Goal: Transaction & Acquisition: Book appointment/travel/reservation

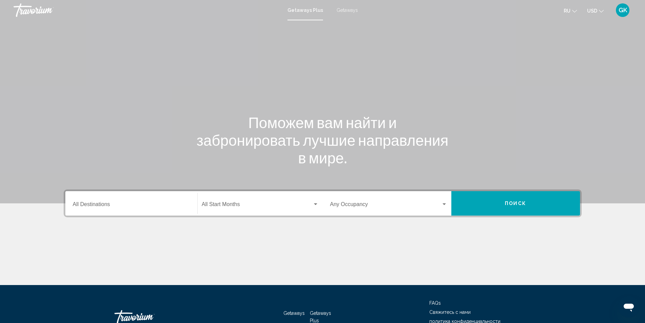
click at [344, 9] on span "Getaways" at bounding box center [347, 9] width 21 height 5
click at [114, 205] on input "Destination All Destinations" at bounding box center [131, 205] width 117 height 6
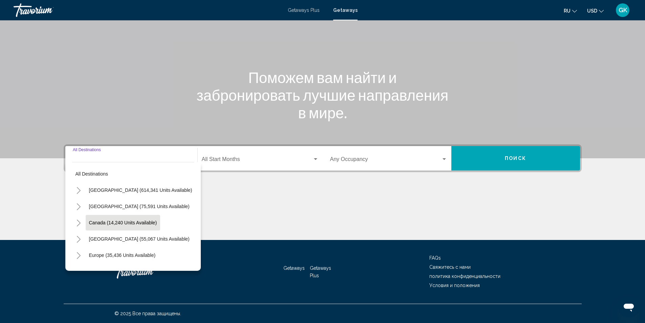
scroll to position [34, 0]
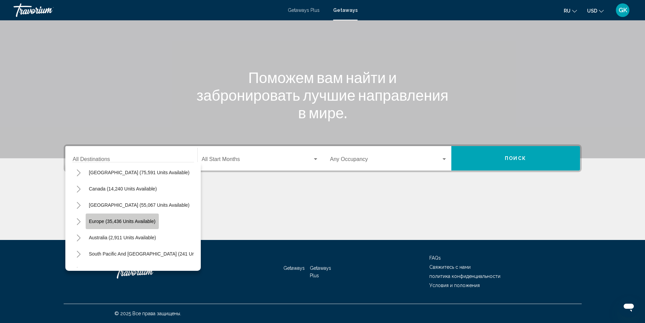
click at [113, 217] on button "Europe (35,436 units available)" at bounding box center [122, 221] width 73 height 16
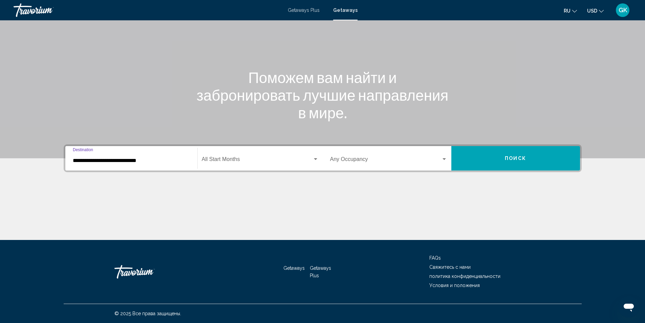
click at [113, 162] on input "**********" at bounding box center [131, 160] width 117 height 6
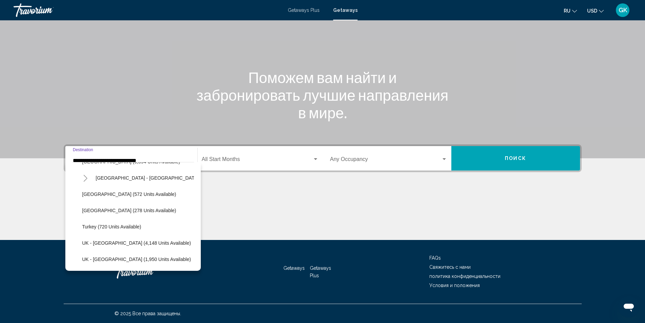
scroll to position [382, 0]
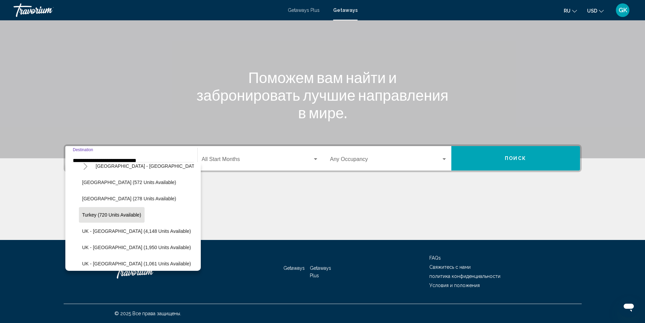
click at [97, 215] on span "Turkey (720 units available)" at bounding box center [111, 214] width 59 height 5
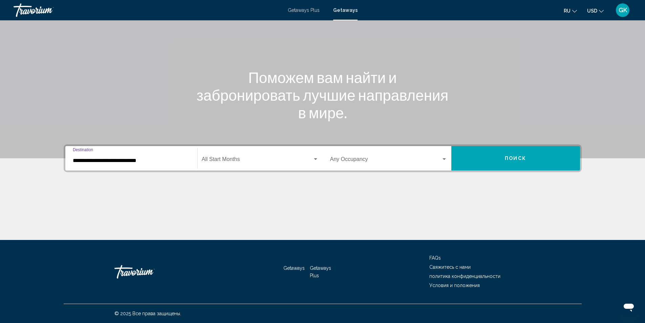
type input "**********"
click at [84, 161] on input "**********" at bounding box center [131, 160] width 117 height 6
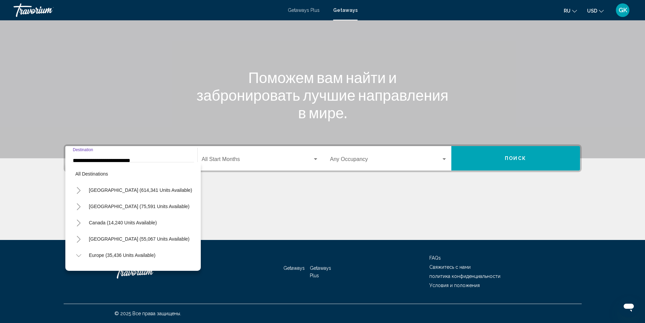
scroll to position [384, 0]
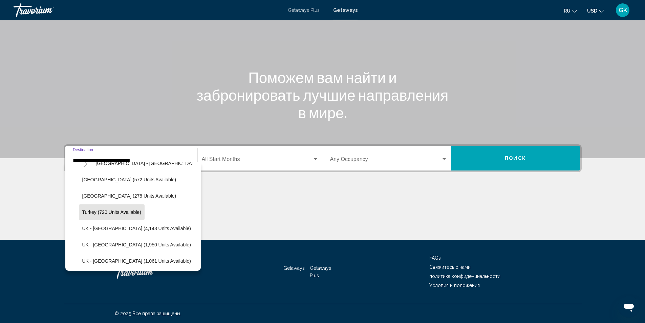
click at [235, 198] on div "Main content" at bounding box center [323, 214] width 518 height 51
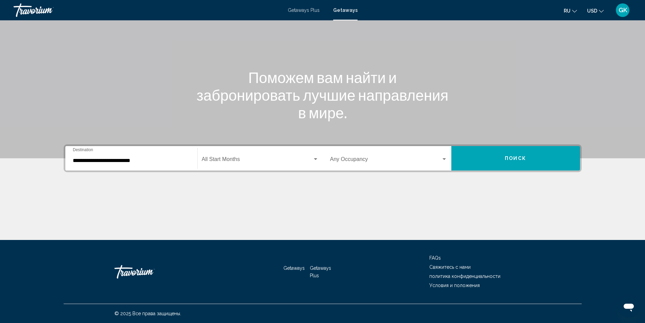
click at [315, 156] on div "Search widget" at bounding box center [315, 158] width 6 height 5
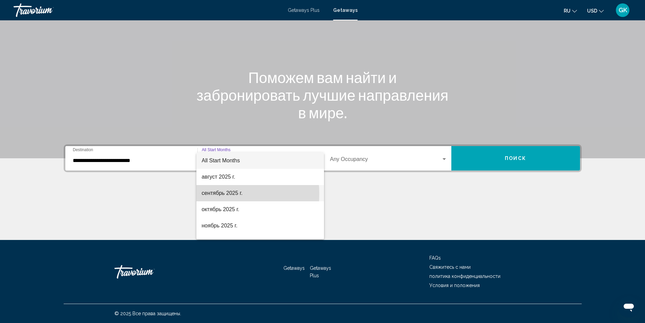
click at [208, 194] on span "сентябрь 2025 г." at bounding box center [260, 193] width 117 height 16
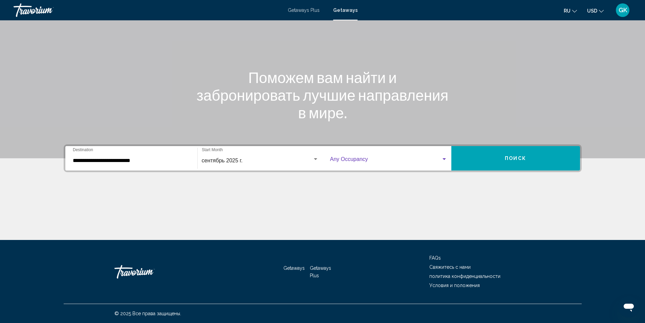
click at [444, 156] on div "Search widget" at bounding box center [444, 158] width 6 height 5
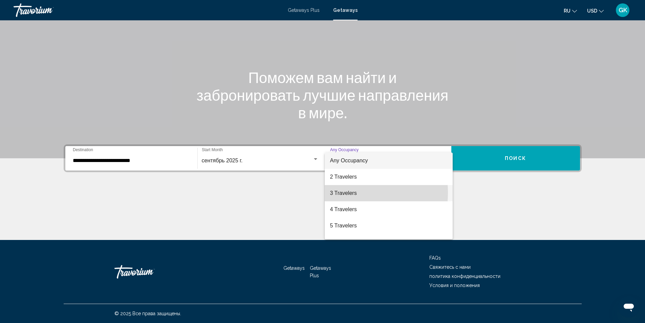
click at [342, 192] on span "3 Travelers" at bounding box center [388, 193] width 117 height 16
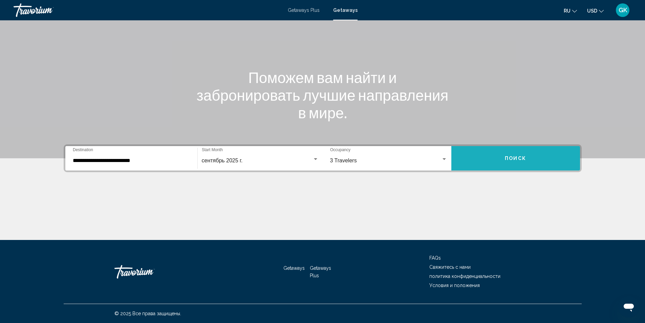
click at [517, 156] on span "Поиск" at bounding box center [515, 158] width 21 height 5
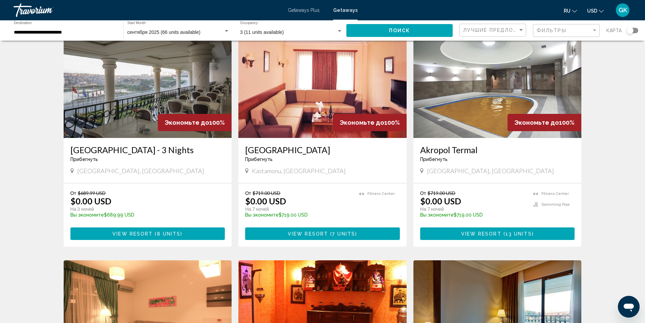
scroll to position [68, 0]
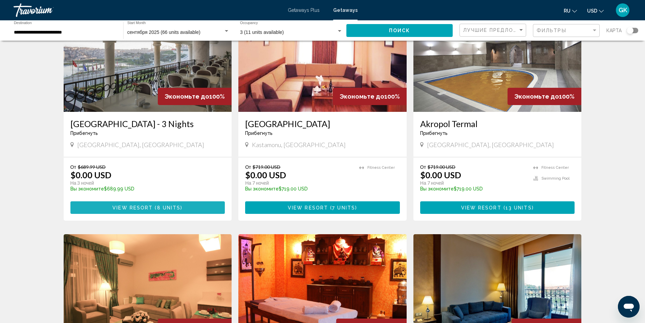
click at [156, 205] on span "( 8 units )" at bounding box center [168, 207] width 30 height 5
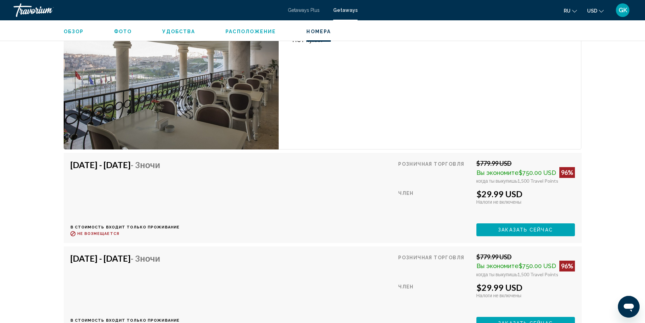
scroll to position [982, 0]
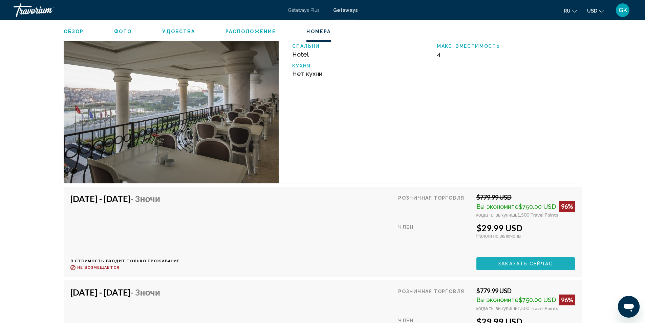
click at [514, 264] on span "Заказать сейчас" at bounding box center [525, 263] width 55 height 5
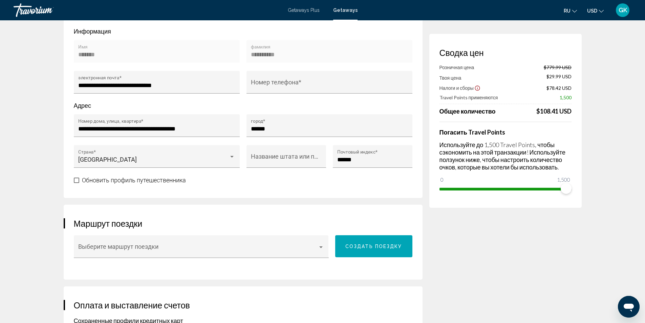
scroll to position [135, 0]
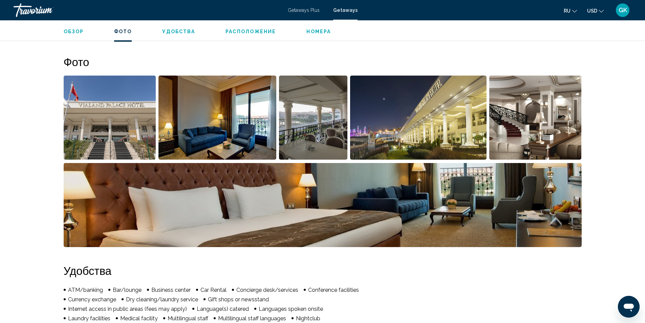
scroll to position [271, 0]
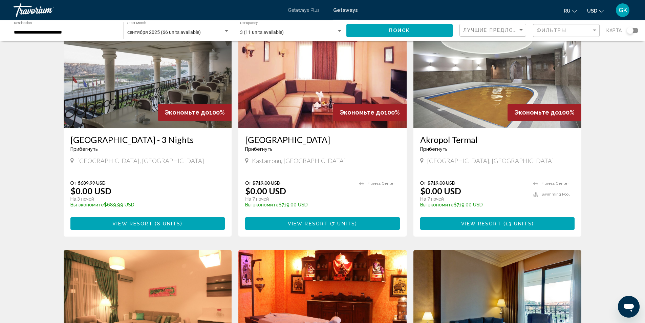
scroll to position [68, 0]
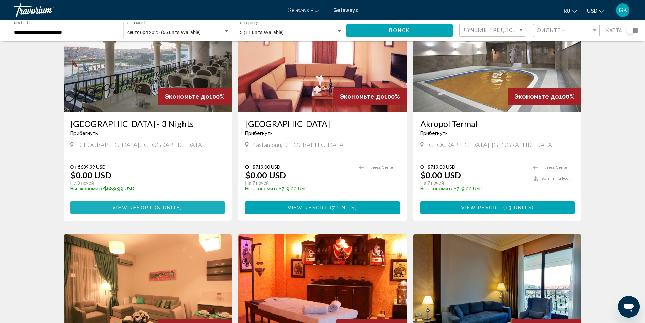
click at [142, 207] on span "View Resort" at bounding box center [132, 207] width 40 height 5
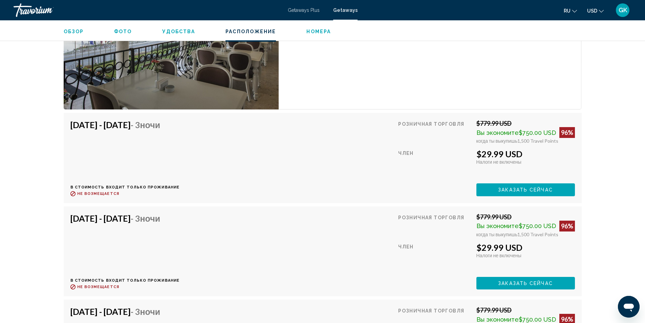
scroll to position [948, 0]
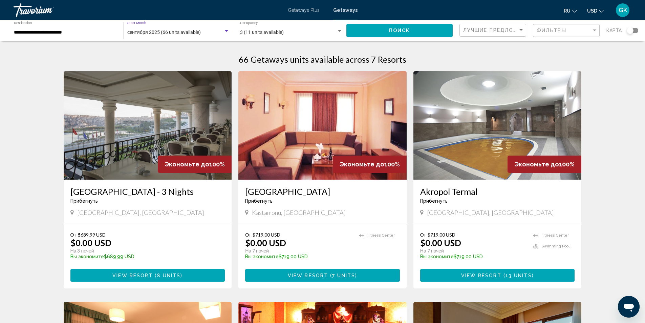
click at [226, 30] on div "Search widget" at bounding box center [226, 30] width 6 height 5
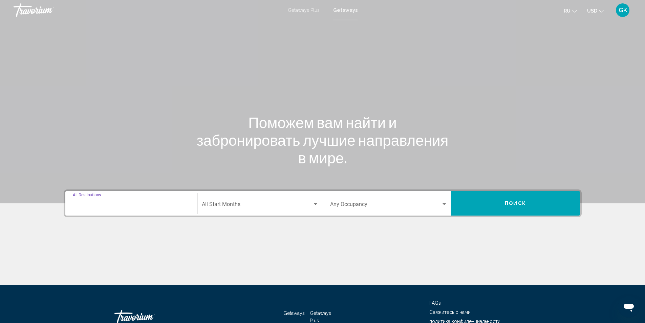
click at [91, 204] on input "Destination All Destinations" at bounding box center [131, 205] width 117 height 6
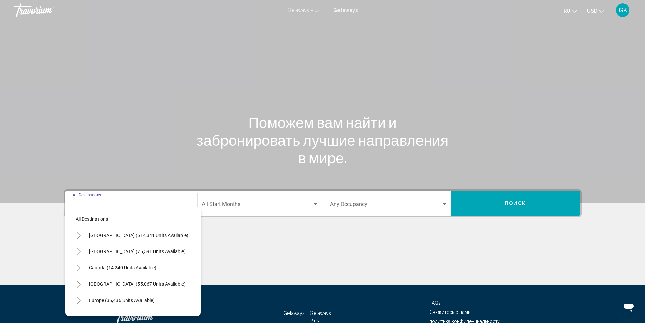
scroll to position [45, 0]
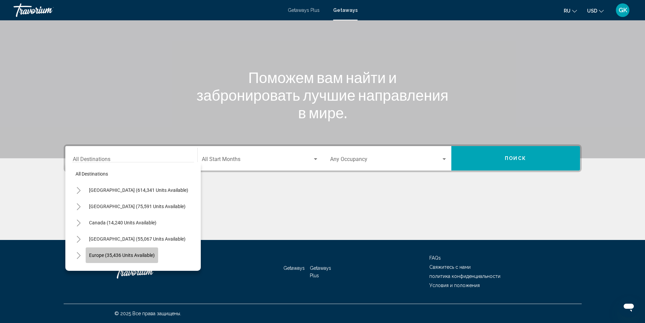
click at [102, 256] on span "Europe (35,436 units available)" at bounding box center [122, 254] width 66 height 5
type input "**********"
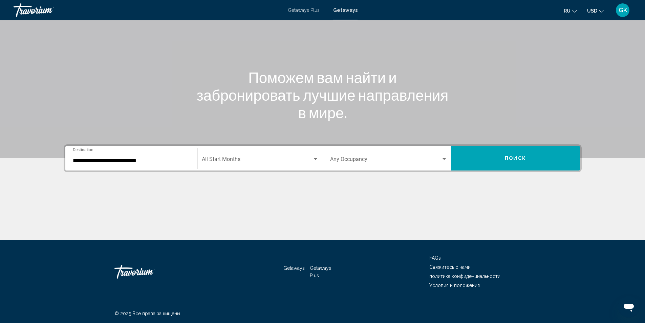
click at [240, 164] on div "Start Month All Start Months" at bounding box center [260, 158] width 117 height 21
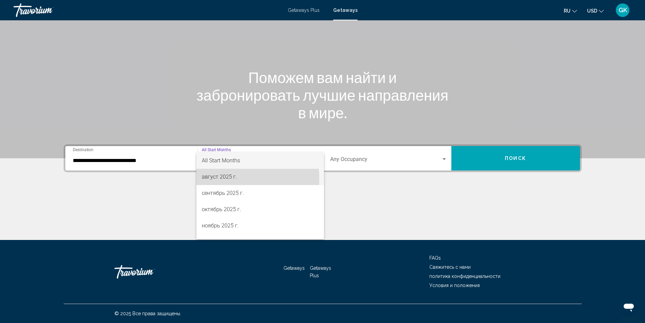
click at [212, 178] on span "август 2025 г." at bounding box center [260, 177] width 117 height 16
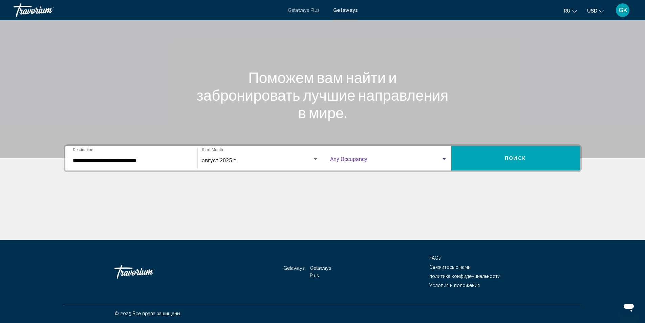
click at [443, 160] on div "Search widget" at bounding box center [444, 158] width 6 height 5
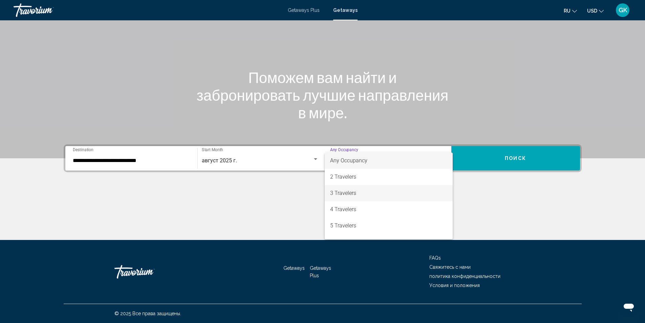
click at [337, 193] on span "3 Travelers" at bounding box center [388, 193] width 117 height 16
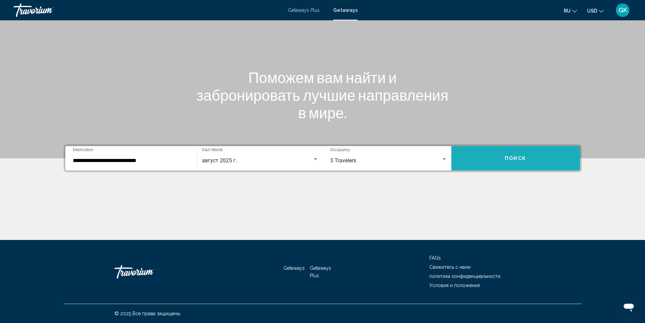
click at [546, 155] on button "Поиск" at bounding box center [515, 158] width 129 height 24
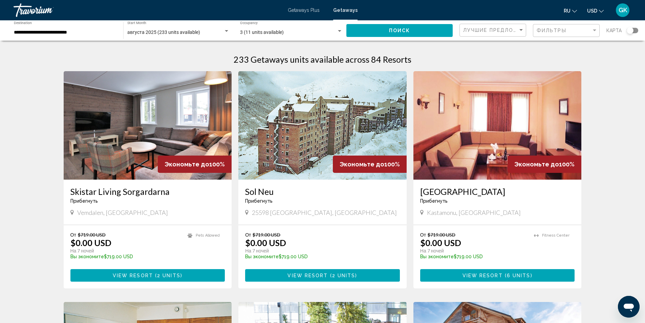
click at [42, 33] on input "**********" at bounding box center [65, 32] width 103 height 5
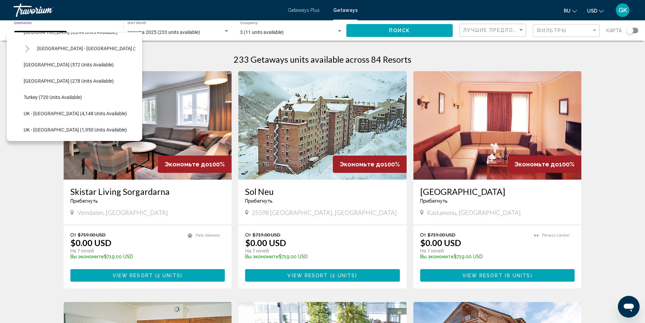
scroll to position [382, 0]
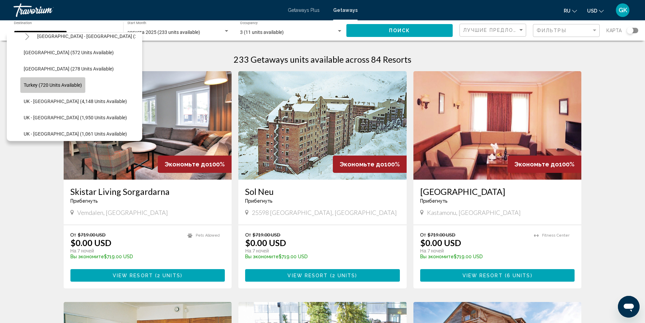
click at [51, 83] on span "Turkey (720 units available)" at bounding box center [53, 84] width 58 height 5
type input "**********"
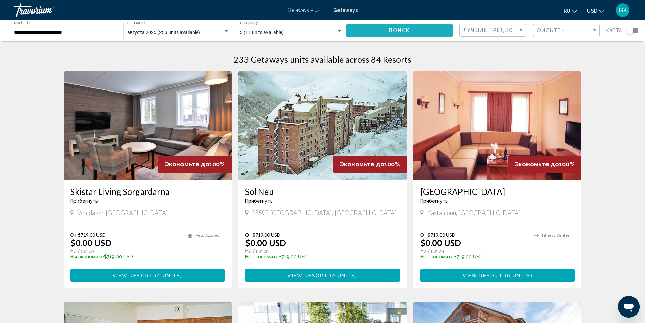
click at [413, 32] on button "Поиск" at bounding box center [399, 30] width 106 height 13
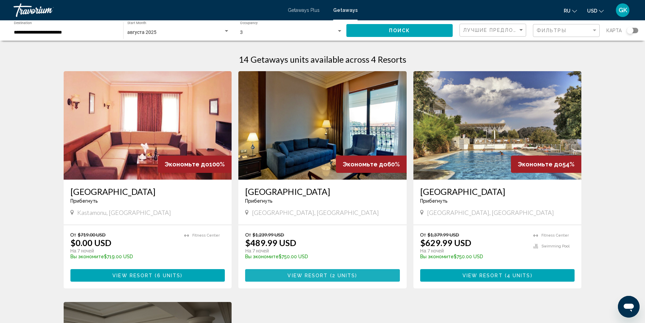
click at [310, 274] on span "View Resort" at bounding box center [307, 275] width 40 height 5
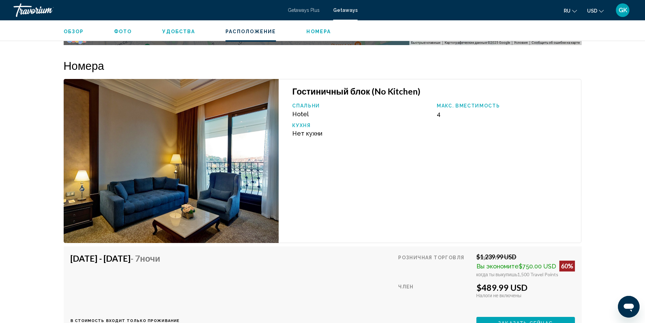
scroll to position [1030, 0]
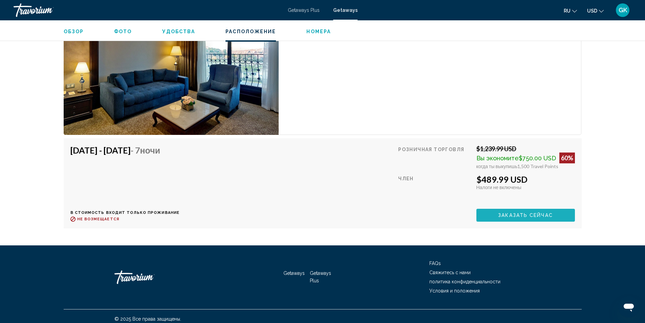
click at [487, 211] on button "Заказать сейчас" at bounding box center [525, 215] width 99 height 13
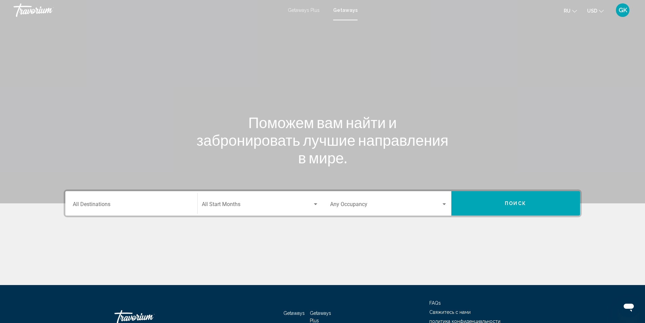
click at [116, 201] on div "Destination All Destinations" at bounding box center [131, 203] width 117 height 21
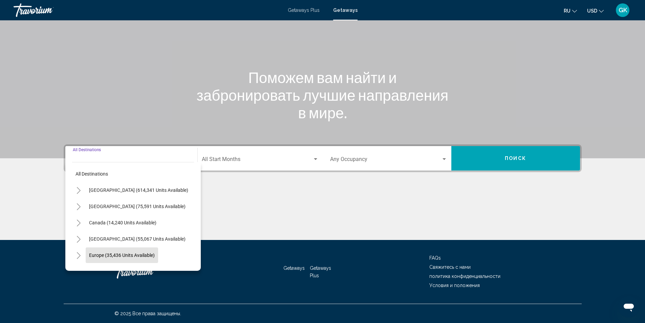
scroll to position [34, 0]
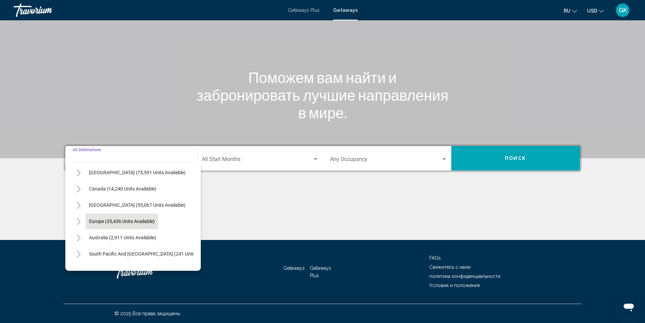
click at [115, 219] on span "Europe (35,436 units available)" at bounding box center [122, 220] width 66 height 5
type input "**********"
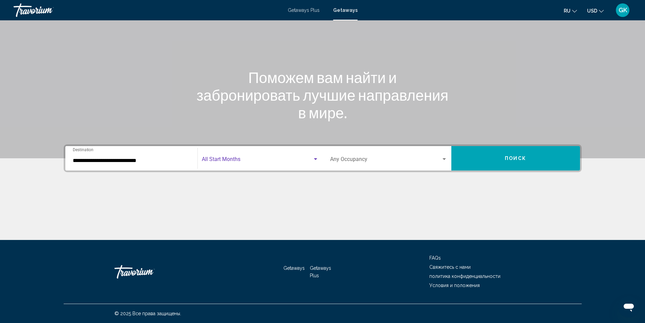
click at [315, 156] on div "Search widget" at bounding box center [315, 158] width 6 height 5
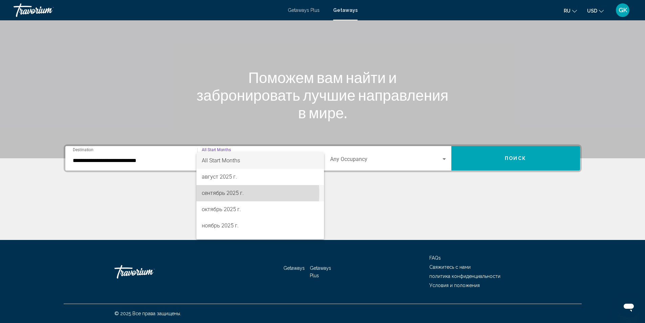
click at [227, 194] on span "сентябрь 2025 г." at bounding box center [260, 193] width 117 height 16
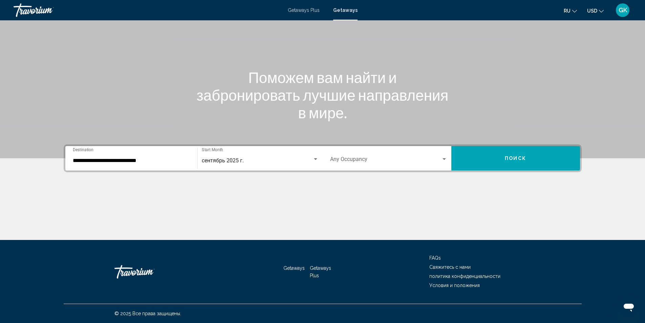
click at [370, 165] on div "Occupancy Any Occupancy" at bounding box center [388, 158] width 117 height 21
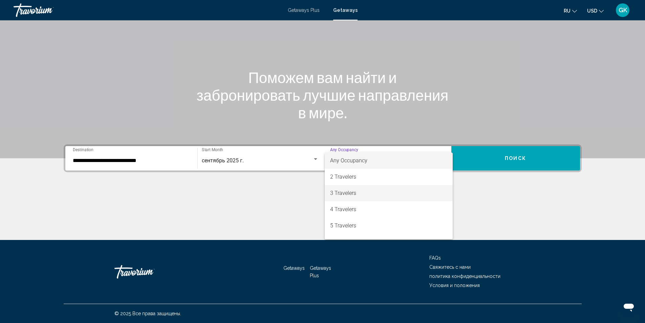
click at [337, 191] on span "3 Travelers" at bounding box center [388, 193] width 117 height 16
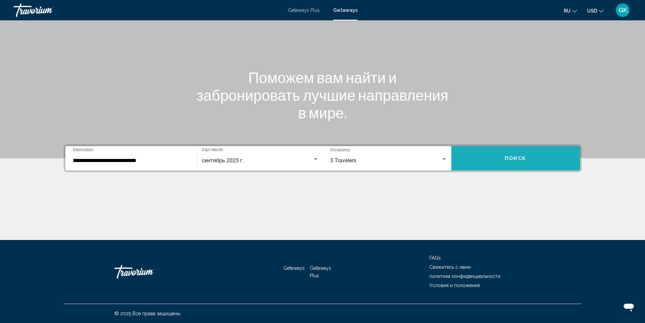
click at [508, 152] on button "Поиск" at bounding box center [515, 158] width 129 height 24
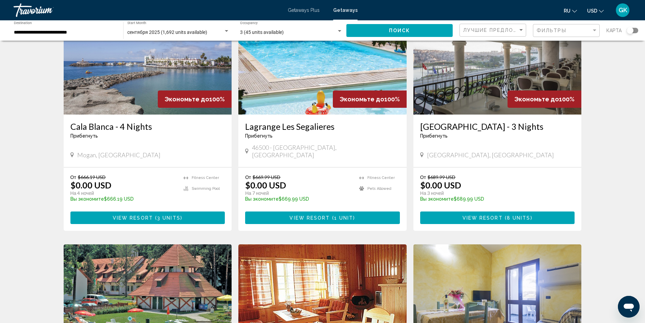
scroll to position [68, 0]
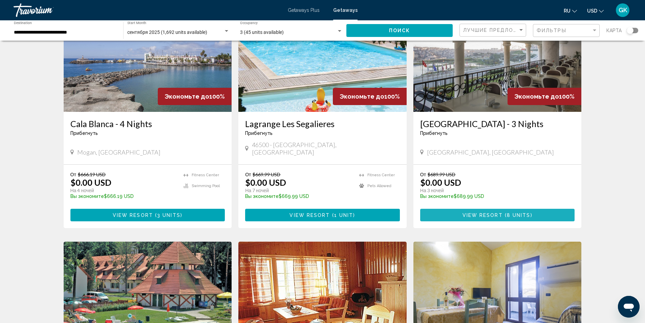
click at [526, 212] on span "8 units" at bounding box center [519, 214] width 24 height 5
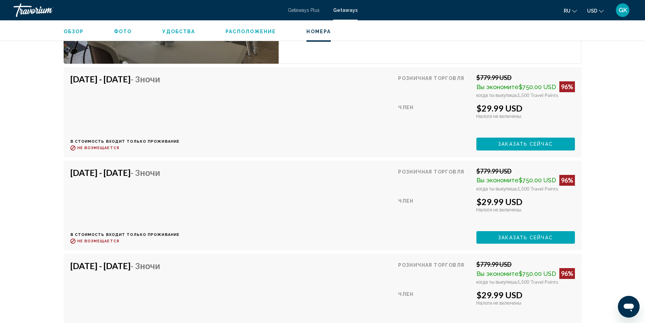
scroll to position [1117, 0]
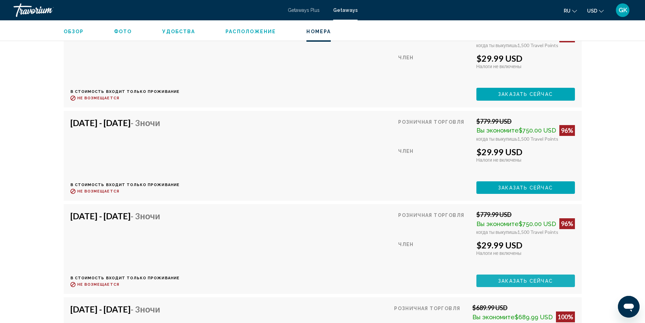
click at [505, 280] on span "Заказать сейчас" at bounding box center [525, 280] width 55 height 5
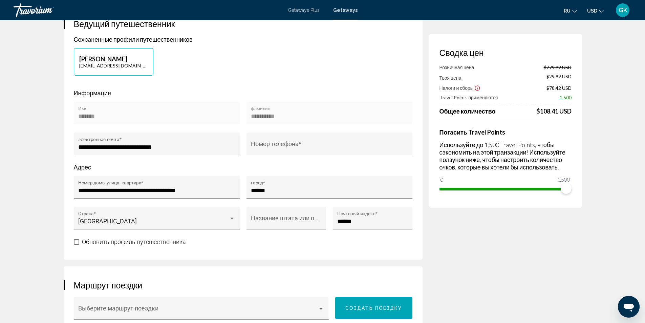
scroll to position [68, 0]
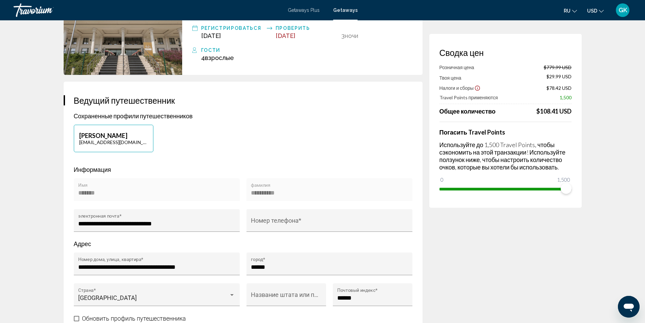
click at [174, 187] on div "******* Имя" at bounding box center [156, 192] width 157 height 18
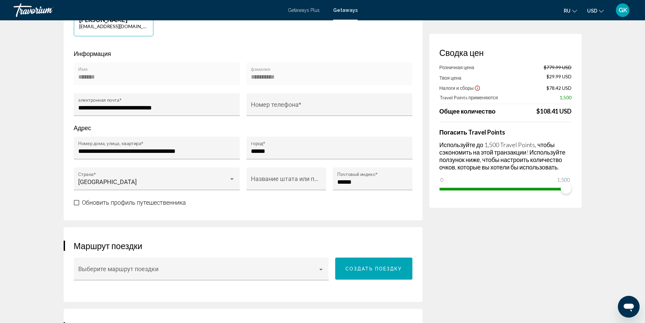
scroll to position [271, 0]
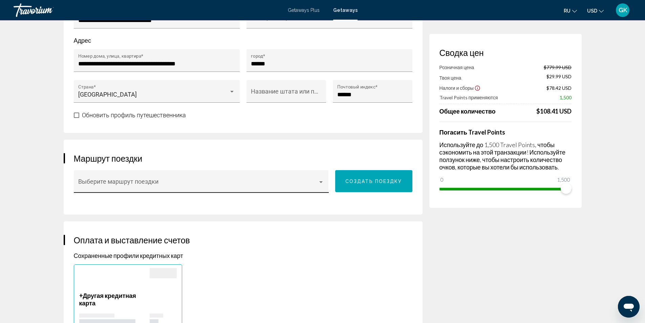
click at [177, 182] on span "Main content" at bounding box center [198, 184] width 240 height 7
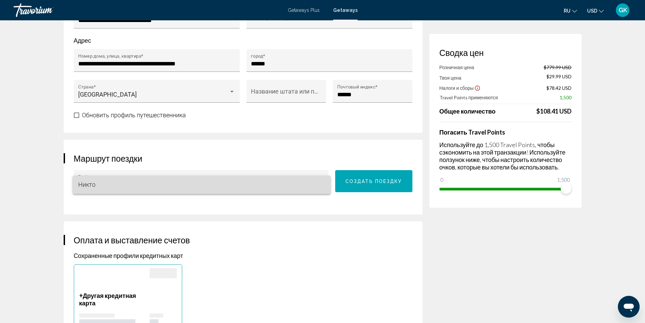
click at [310, 187] on span "Никто" at bounding box center [201, 184] width 247 height 18
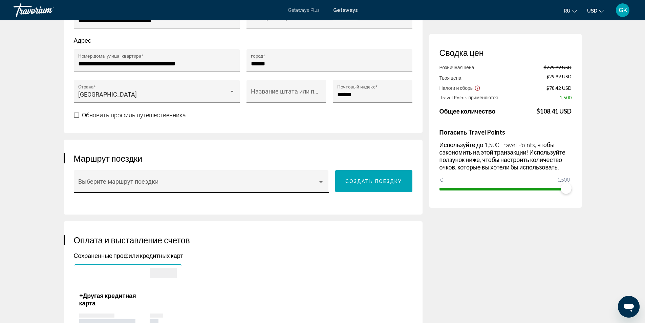
click at [326, 180] on div "Выберите маршрут поездки" at bounding box center [201, 181] width 255 height 23
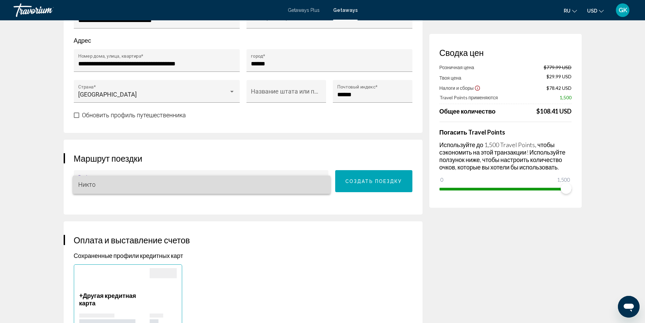
click at [323, 185] on span "Никто" at bounding box center [201, 184] width 247 height 18
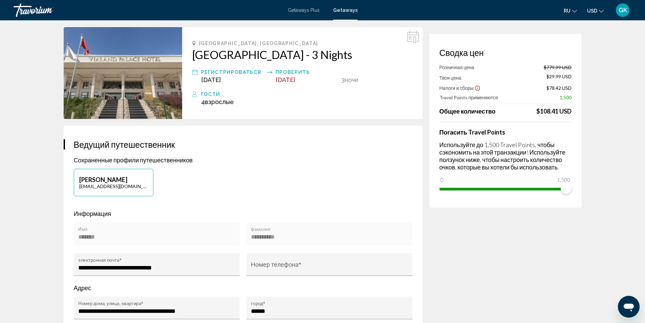
scroll to position [34, 0]
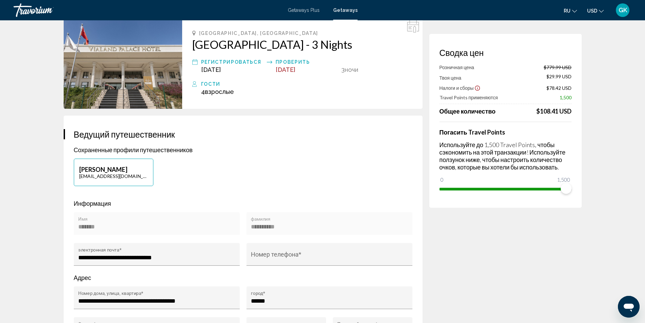
click at [142, 222] on div "******* Имя" at bounding box center [156, 226] width 157 height 18
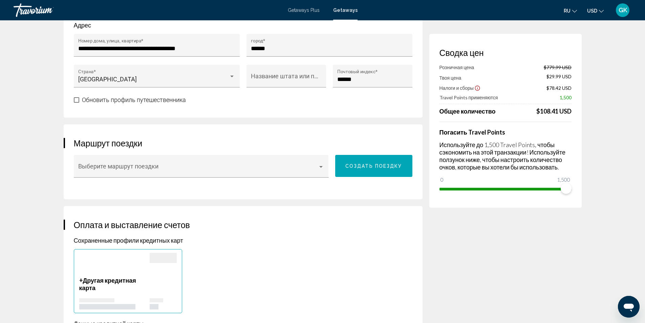
scroll to position [305, 0]
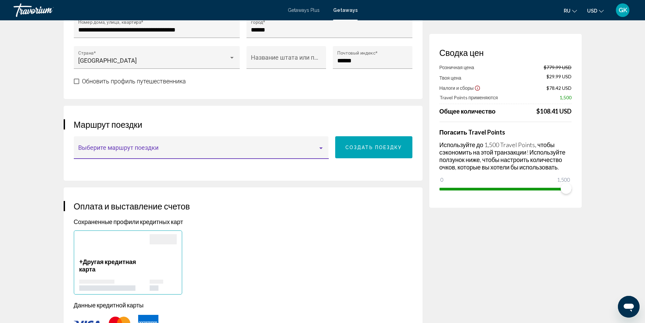
click at [321, 150] on div "Main content" at bounding box center [321, 147] width 6 height 5
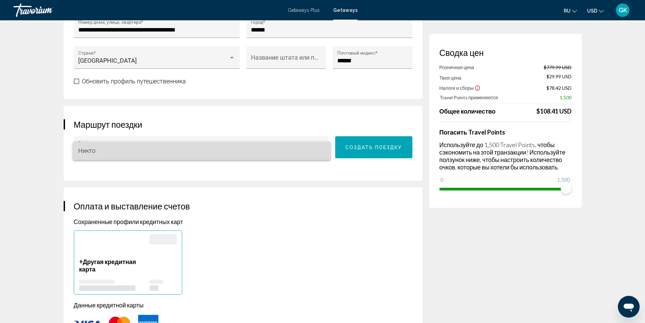
click at [321, 150] on span "Никто" at bounding box center [201, 151] width 247 height 18
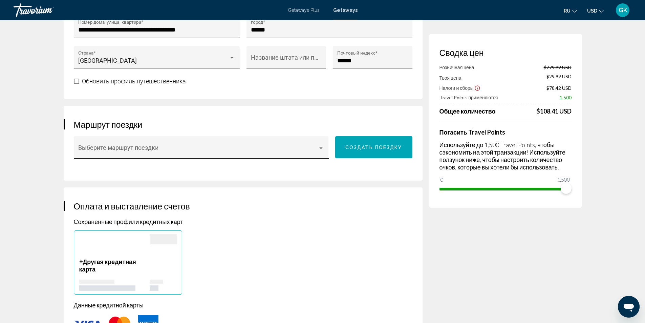
click at [279, 146] on div "Выберите маршрут поездки" at bounding box center [201, 150] width 246 height 18
click at [288, 167] on div at bounding box center [322, 161] width 645 height 323
click at [195, 143] on div "Выберите маршрут поездки" at bounding box center [201, 150] width 246 height 18
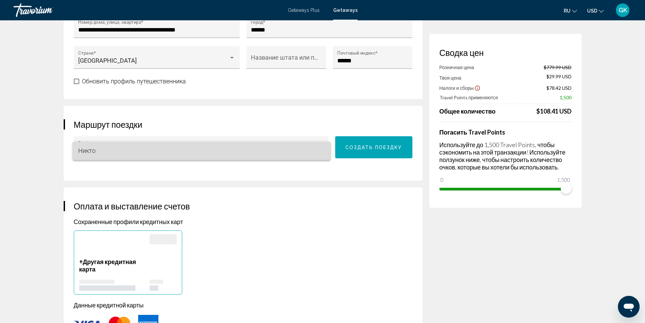
click at [202, 143] on span "Никто" at bounding box center [201, 151] width 247 height 18
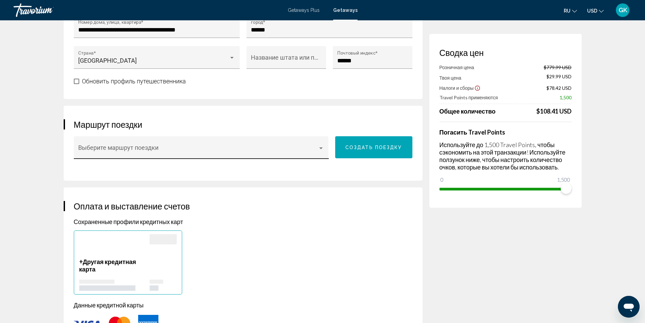
click at [325, 148] on div "Выберите маршрут поездки" at bounding box center [201, 147] width 255 height 23
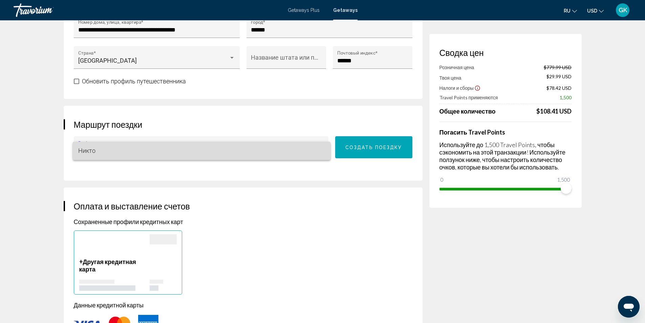
click at [325, 148] on mat-option "Никто" at bounding box center [202, 151] width 258 height 18
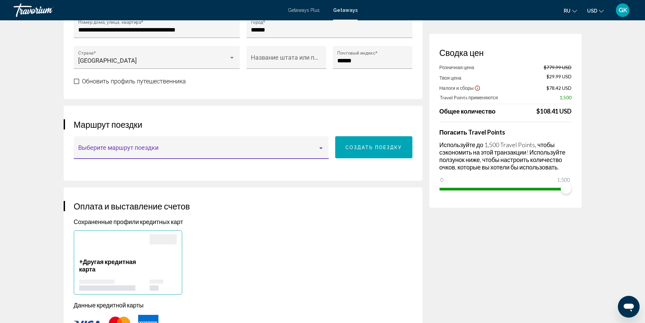
click at [153, 147] on span "Main content" at bounding box center [198, 150] width 240 height 7
click at [157, 149] on span "Никто" at bounding box center [201, 151] width 247 height 18
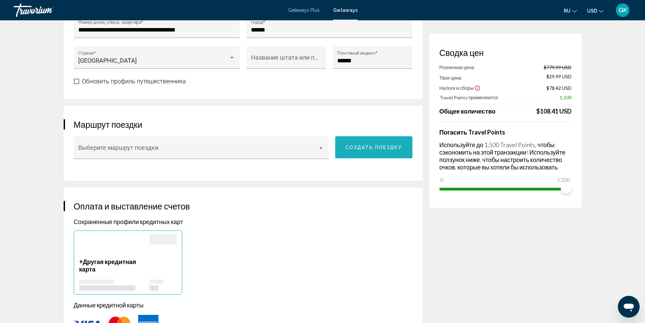
click at [348, 142] on button "Создать поездку" at bounding box center [373, 147] width 77 height 22
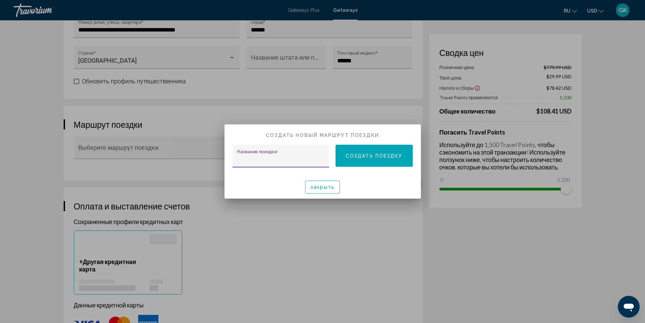
click at [291, 157] on input "Название поездки *" at bounding box center [280, 159] width 87 height 7
type input "*"
type input "*******"
click at [325, 186] on span "закрыть" at bounding box center [322, 187] width 24 height 5
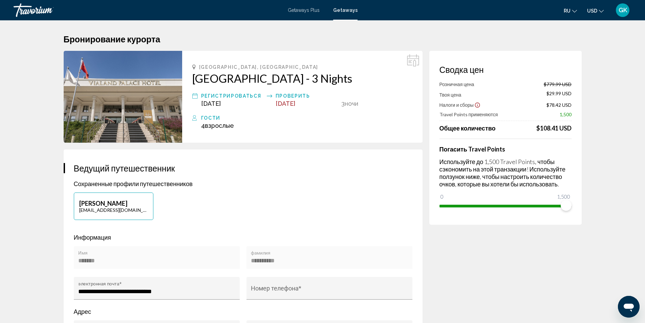
scroll to position [305, 0]
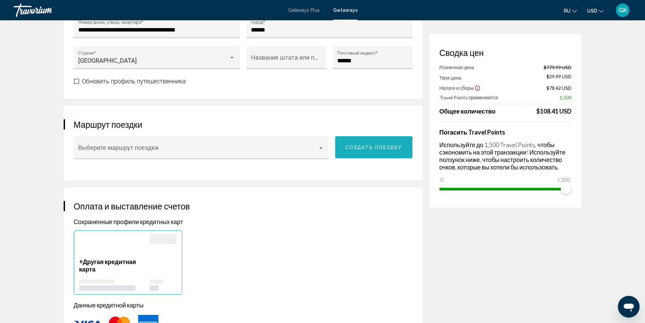
click at [363, 147] on span "Создать поездку" at bounding box center [373, 147] width 57 height 5
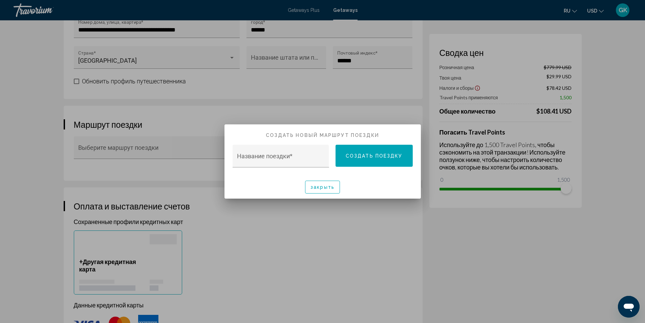
scroll to position [0, 0]
click at [276, 152] on div "Название поездки *" at bounding box center [280, 158] width 87 height 18
type input "*******"
click at [320, 190] on button "закрыть" at bounding box center [322, 186] width 35 height 13
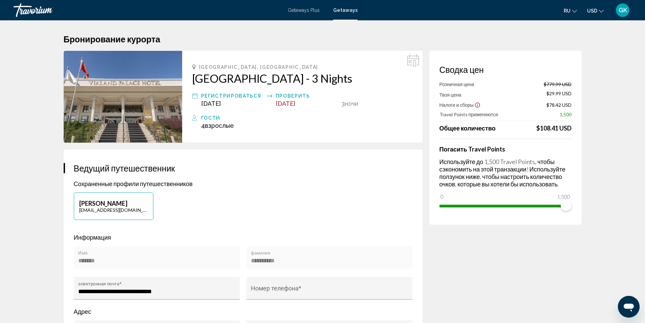
scroll to position [305, 0]
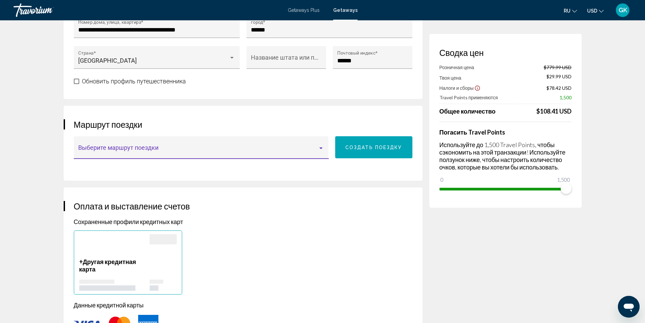
click at [279, 150] on span "Main content" at bounding box center [198, 150] width 240 height 7
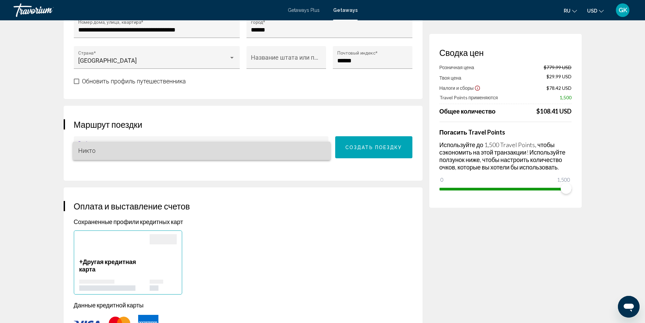
click at [279, 146] on span "Никто" at bounding box center [201, 151] width 247 height 18
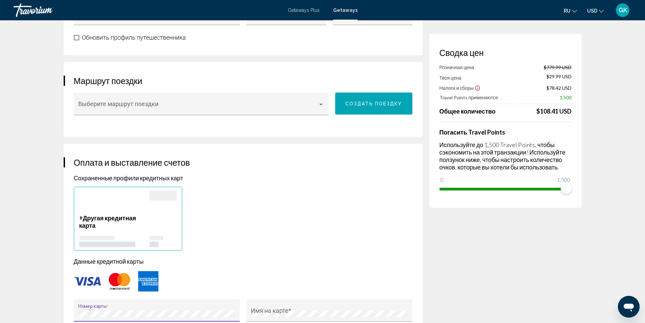
scroll to position [402, 0]
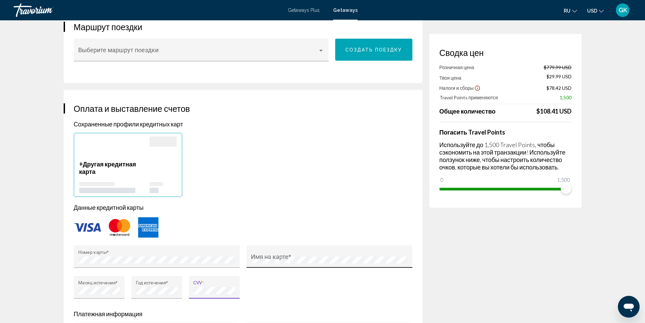
click at [294, 253] on div "Имя на карте *" at bounding box center [329, 259] width 157 height 18
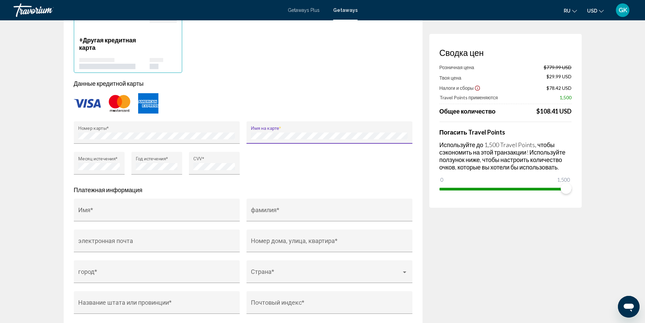
scroll to position [538, 0]
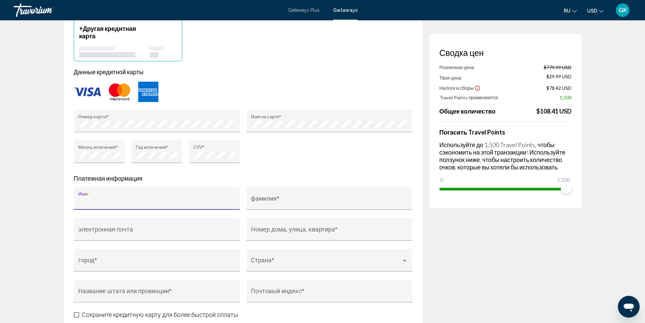
click at [104, 203] on input "Имя *" at bounding box center [156, 201] width 157 height 7
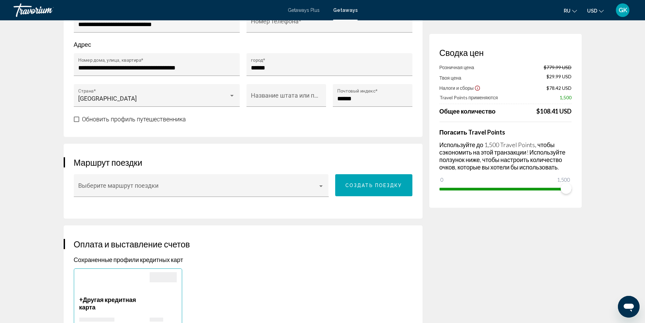
scroll to position [504, 0]
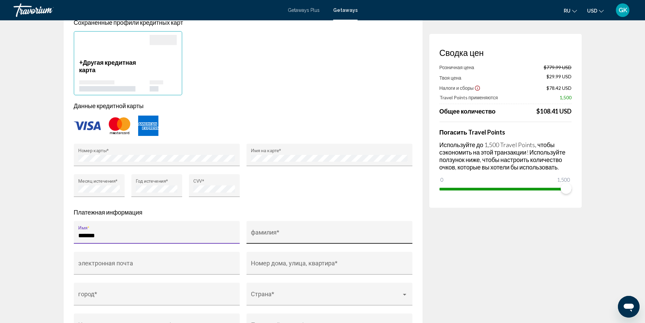
type input "*******"
click at [264, 232] on input "фамилия *" at bounding box center [329, 235] width 157 height 7
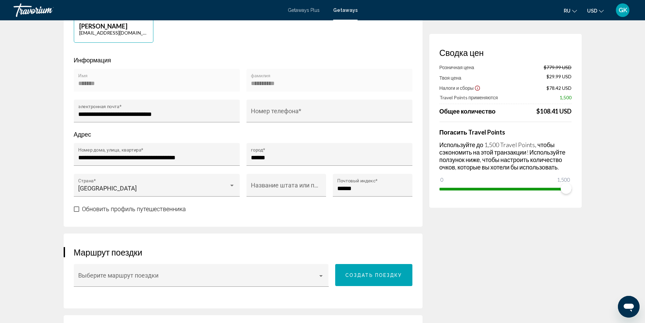
scroll to position [165, 0]
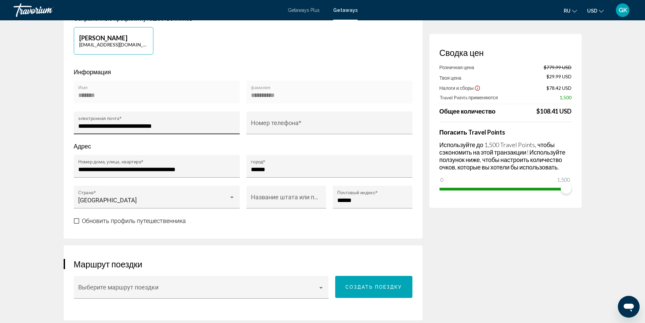
type input "**********"
drag, startPoint x: 78, startPoint y: 125, endPoint x: 182, endPoint y: 135, distance: 104.5
click at [182, 135] on div "**********" at bounding box center [157, 126] width 166 height 31
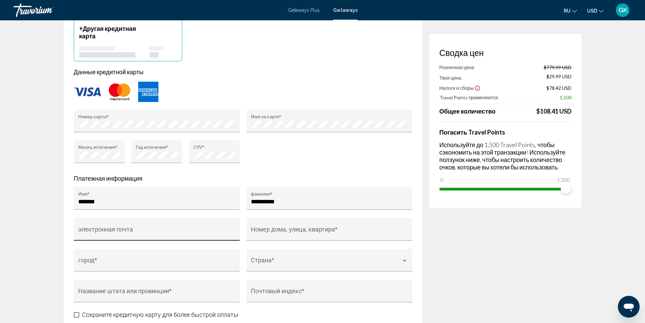
scroll to position [0, 0]
click at [95, 225] on div "электронная почта" at bounding box center [156, 231] width 157 height 18
drag, startPoint x: 95, startPoint y: 226, endPoint x: 82, endPoint y: 232, distance: 14.4
click at [82, 232] on input "электронная почта" at bounding box center [156, 232] width 157 height 7
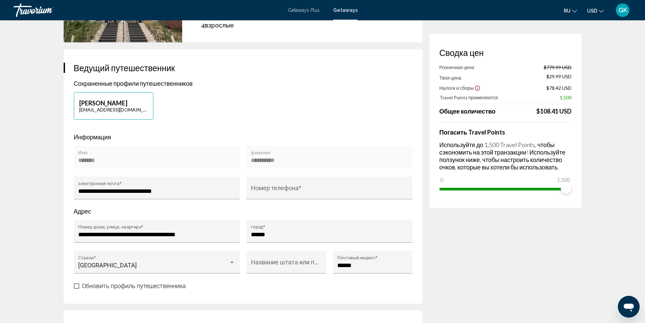
scroll to position [97, 0]
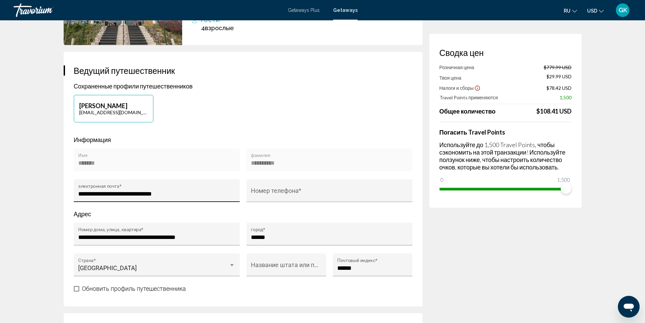
drag, startPoint x: 77, startPoint y: 191, endPoint x: 112, endPoint y: 196, distance: 34.9
click at [107, 196] on div "**********" at bounding box center [157, 190] width 166 height 23
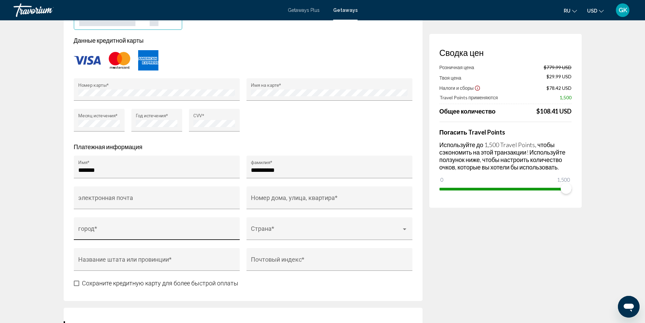
scroll to position [571, 0]
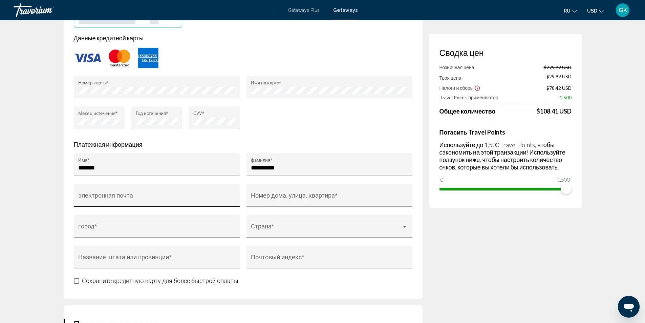
click at [131, 195] on input "электронная почта" at bounding box center [156, 198] width 157 height 7
paste input "**********"
click at [195, 196] on input "**********" at bounding box center [156, 198] width 157 height 7
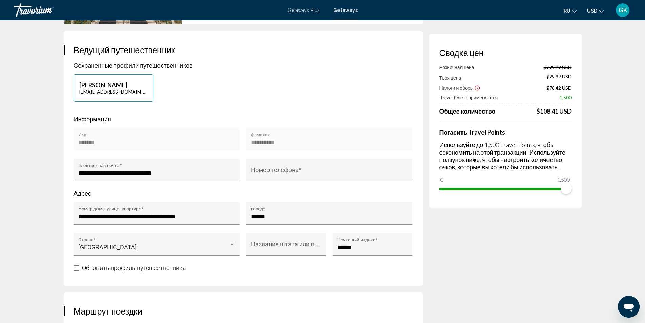
scroll to position [97, 0]
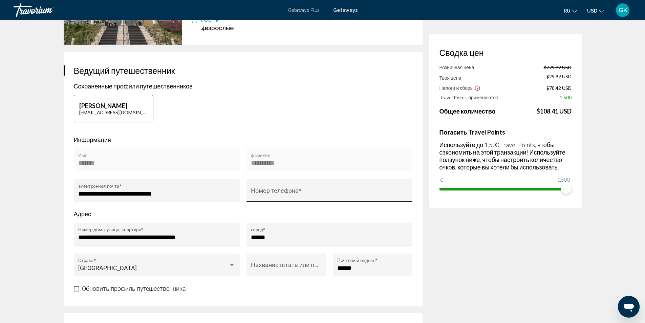
type input "**********"
click at [276, 193] on input "Номер телефона *" at bounding box center [329, 193] width 157 height 7
type input "**********"
click at [246, 278] on div "Название штата или провинции *" at bounding box center [286, 268] width 80 height 31
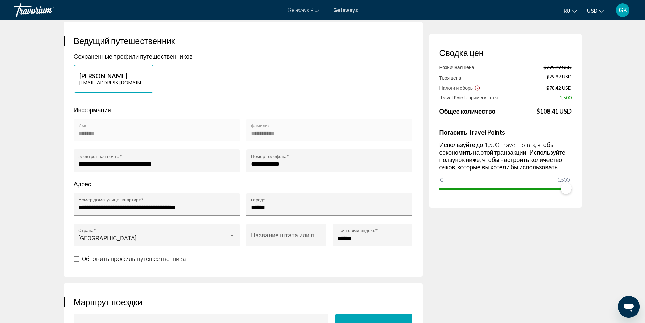
scroll to position [131, 0]
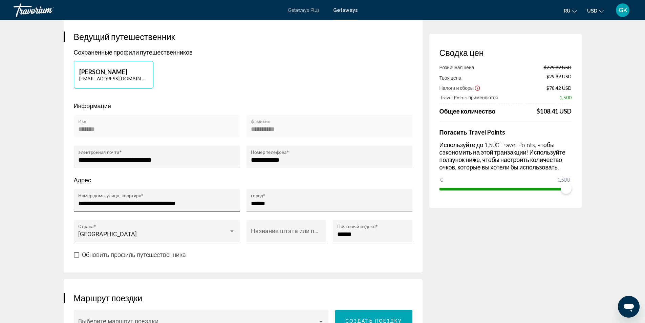
drag, startPoint x: 76, startPoint y: 201, endPoint x: 163, endPoint y: 203, distance: 87.4
click at [161, 203] on div "**********" at bounding box center [157, 200] width 166 height 23
drag, startPoint x: 197, startPoint y: 200, endPoint x: 77, endPoint y: 202, distance: 120.5
click at [77, 202] on div "**********" at bounding box center [157, 200] width 166 height 23
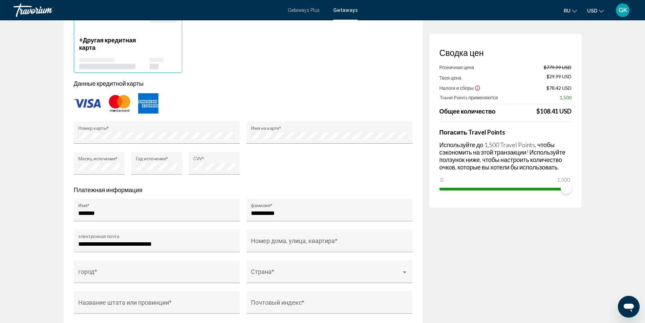
scroll to position [605, 0]
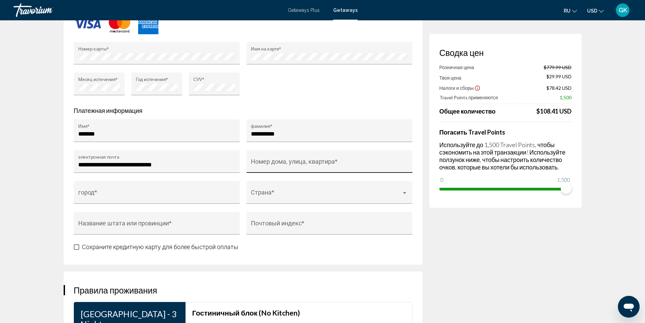
click at [261, 160] on div "Номер дома, улица, квартира *" at bounding box center [329, 164] width 157 height 18
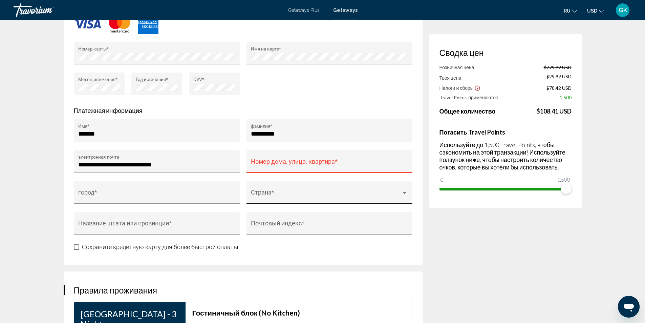
drag, startPoint x: 261, startPoint y: 160, endPoint x: 286, endPoint y: 191, distance: 40.4
click at [286, 191] on div "Страна *" at bounding box center [329, 195] width 157 height 18
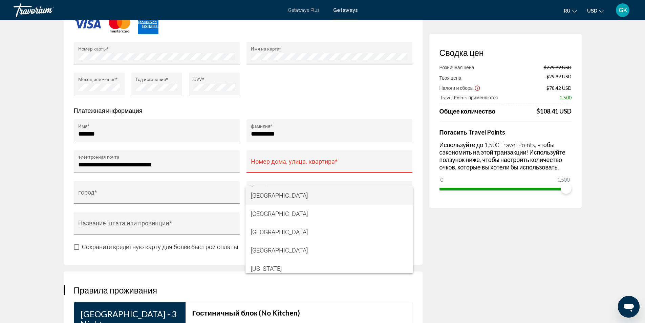
click at [485, 251] on div at bounding box center [322, 161] width 645 height 323
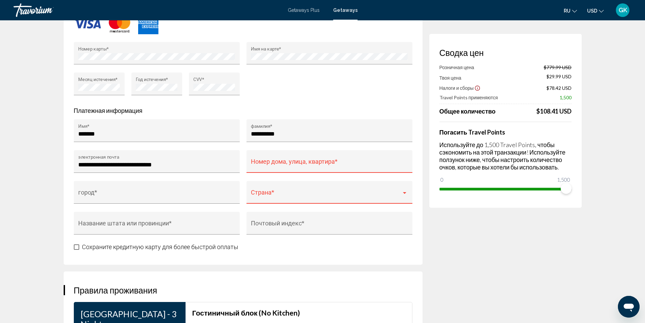
click at [266, 155] on div "Номер дома, улица, квартира *" at bounding box center [329, 164] width 157 height 18
click at [405, 191] on div "Main content" at bounding box center [405, 192] width 6 height 5
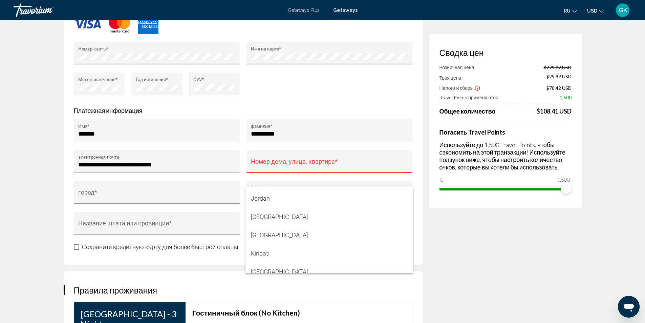
scroll to position [2099, 0]
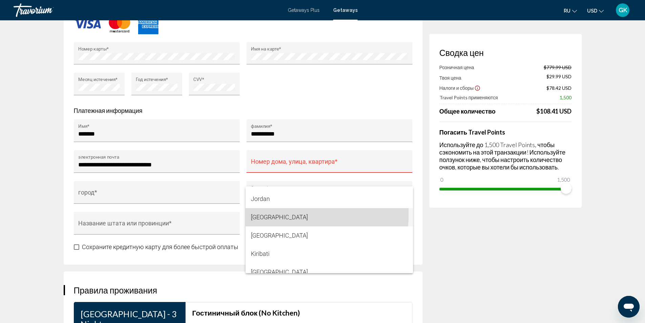
click at [275, 214] on span "[GEOGRAPHIC_DATA]" at bounding box center [329, 217] width 157 height 18
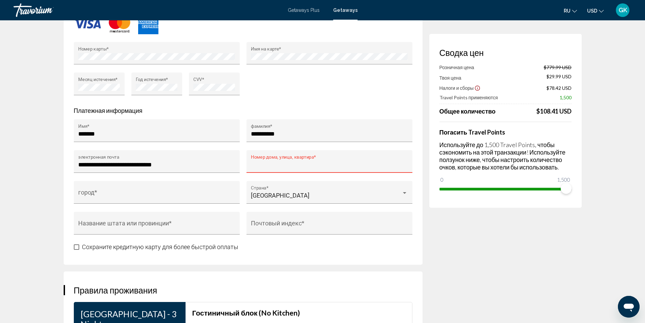
click at [278, 163] on input "Номер дома, улица, квартира *" at bounding box center [329, 164] width 157 height 7
paste input "**********"
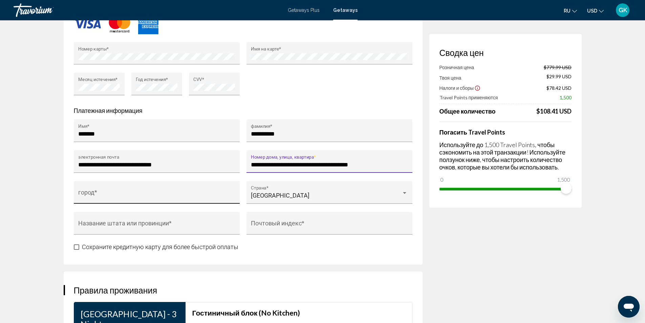
type input "**********"
click at [126, 194] on input "город *" at bounding box center [156, 195] width 157 height 7
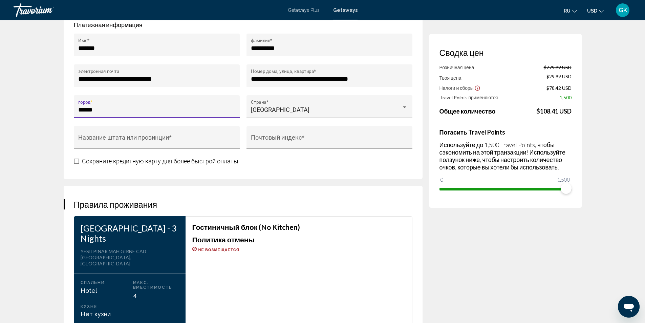
scroll to position [707, 0]
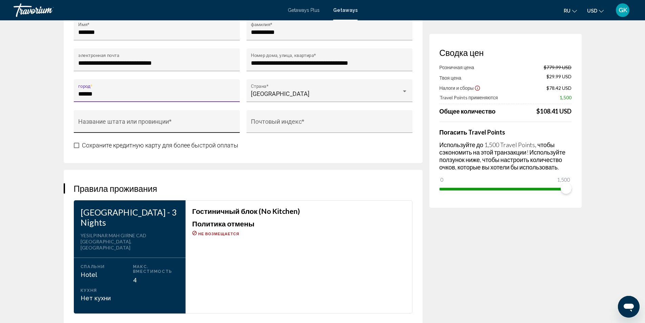
type input "******"
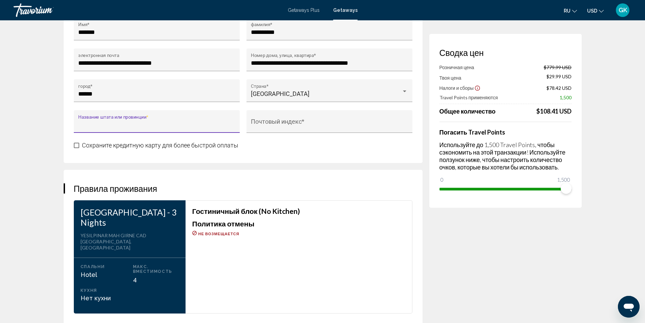
click at [160, 122] on input "Название штата или провинции *" at bounding box center [156, 124] width 157 height 7
type input "********"
click at [278, 118] on div "Почтовый индекс *" at bounding box center [329, 124] width 157 height 18
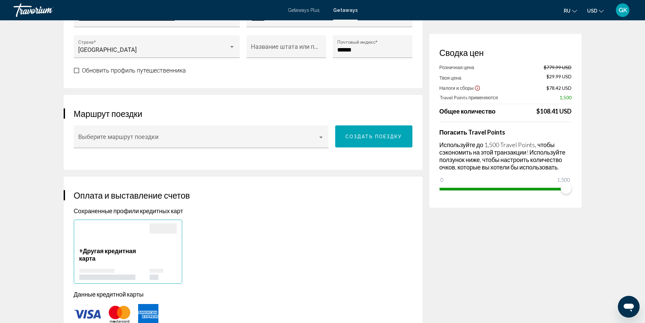
scroll to position [301, 0]
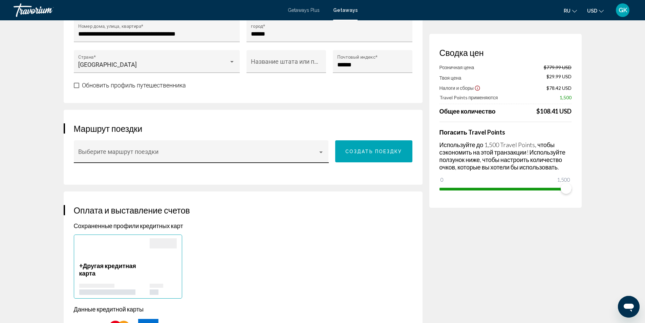
type input "******"
click at [308, 151] on span "Main content" at bounding box center [198, 154] width 240 height 7
click at [300, 156] on span "Никто" at bounding box center [201, 155] width 247 height 18
click at [76, 148] on div "Выберите маршрут поездки" at bounding box center [201, 151] width 255 height 23
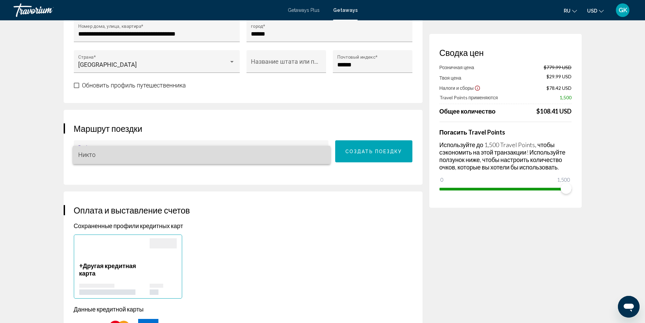
click at [96, 150] on span "Никто" at bounding box center [201, 155] width 247 height 18
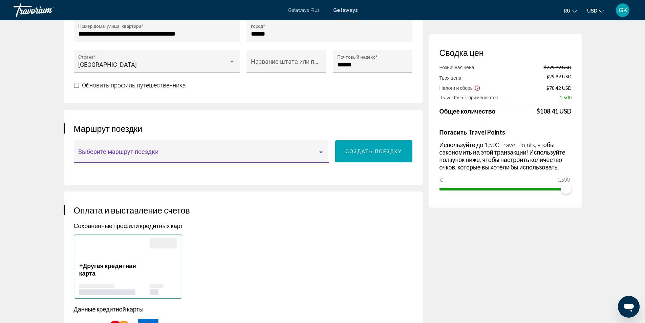
click at [352, 151] on span "Создать поездку" at bounding box center [373, 151] width 57 height 5
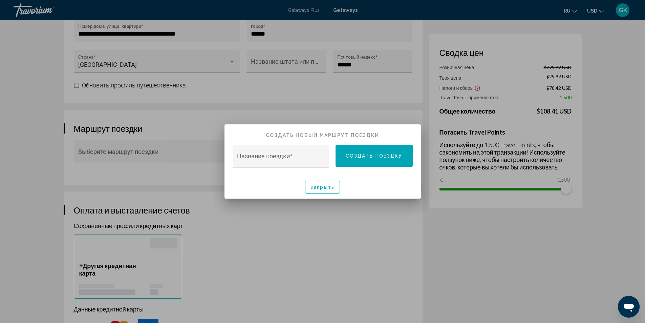
scroll to position [0, 0]
click at [291, 156] on input "Название поездки *" at bounding box center [280, 159] width 87 height 7
type input "*******"
click at [376, 223] on div at bounding box center [322, 161] width 645 height 323
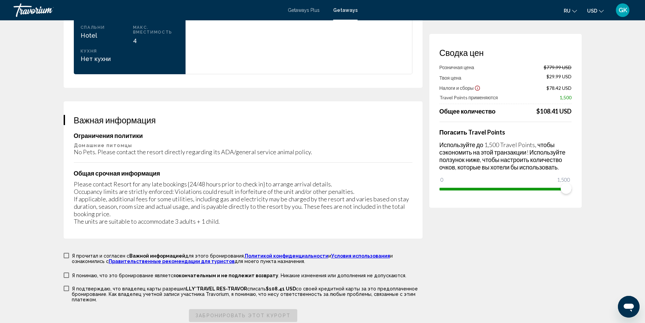
scroll to position [1045, 0]
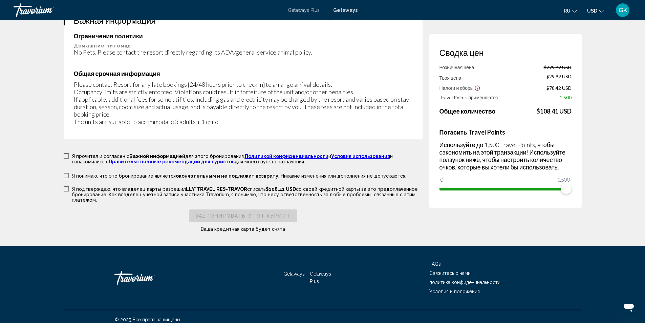
click at [67, 153] on span "Main content" at bounding box center [66, 155] width 5 height 5
click at [64, 173] on span "Main content" at bounding box center [66, 175] width 5 height 5
click at [66, 186] on span "Main content" at bounding box center [66, 188] width 5 height 5
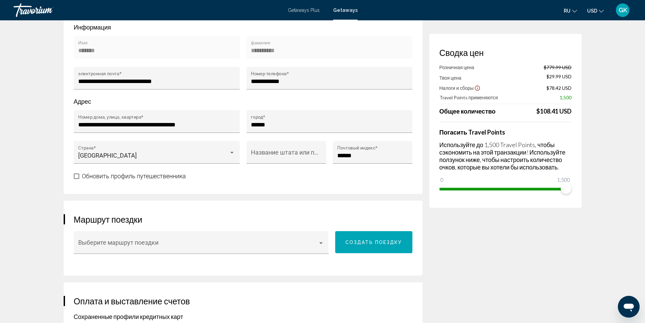
scroll to position [199, 0]
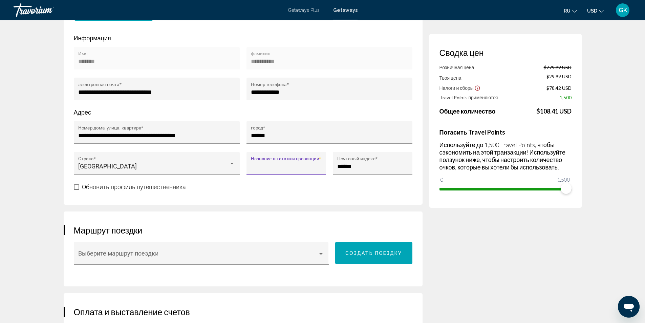
click at [269, 164] on input "Название штата или провинции *" at bounding box center [286, 166] width 70 height 7
type input "********"
click at [368, 168] on input "******" at bounding box center [372, 166] width 70 height 7
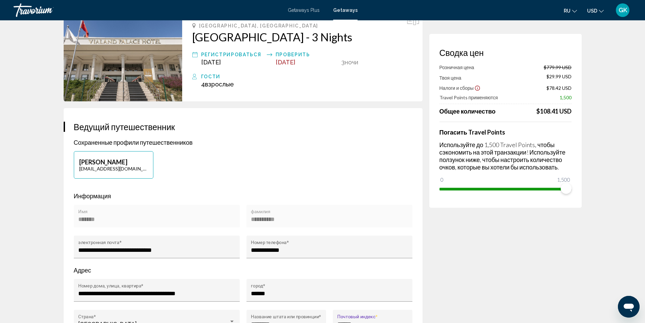
scroll to position [30, 0]
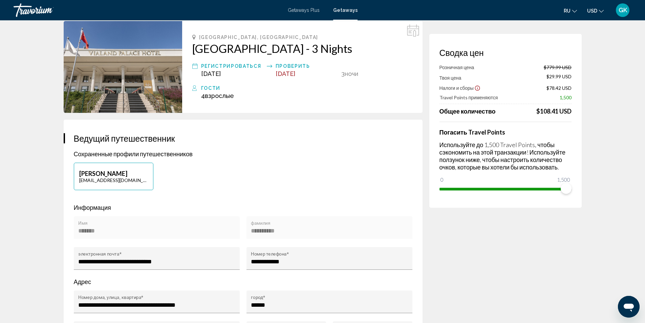
type input "******"
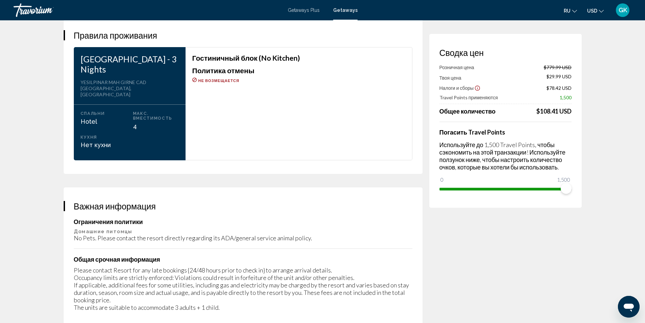
scroll to position [982, 0]
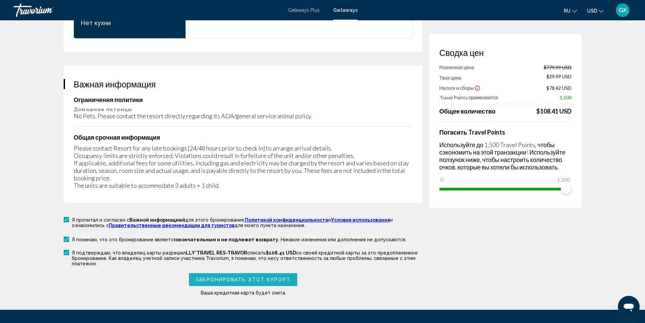
click at [280, 277] on span "Забронировать этот курорт" at bounding box center [242, 279] width 95 height 5
